Goal: Task Accomplishment & Management: Complete application form

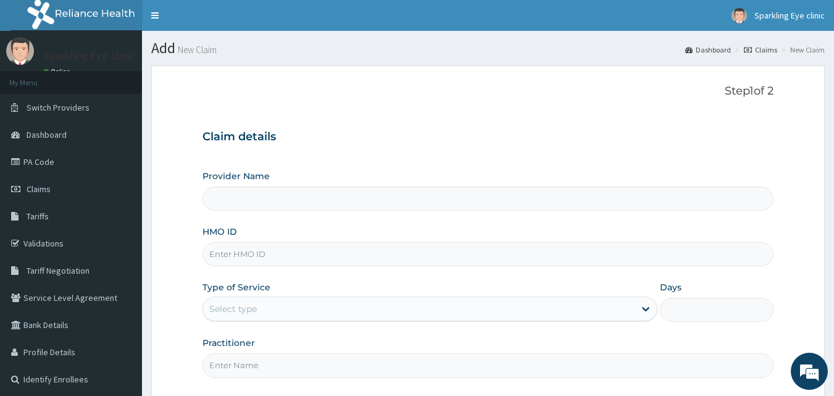
type input "Sparkling Eyes - Ikorodu"
type input "MVM/10089/A"
click at [225, 310] on div "Select type" at bounding box center [233, 308] width 48 height 12
click at [212, 310] on div "Select type" at bounding box center [233, 308] width 48 height 12
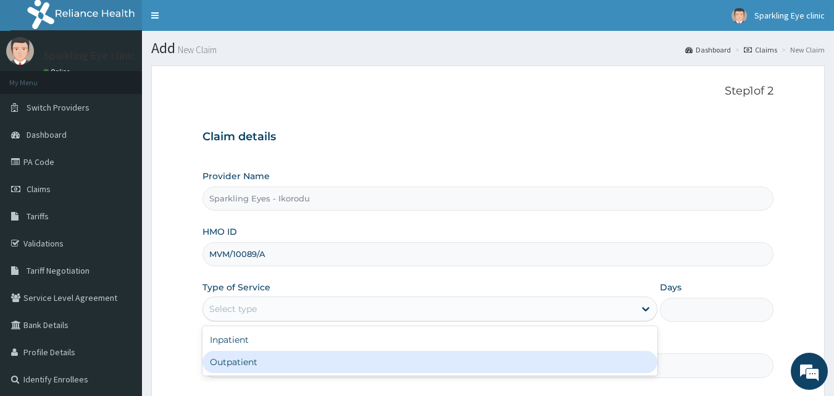
click at [218, 365] on div "Outpatient" at bounding box center [429, 362] width 455 height 22
type input "1"
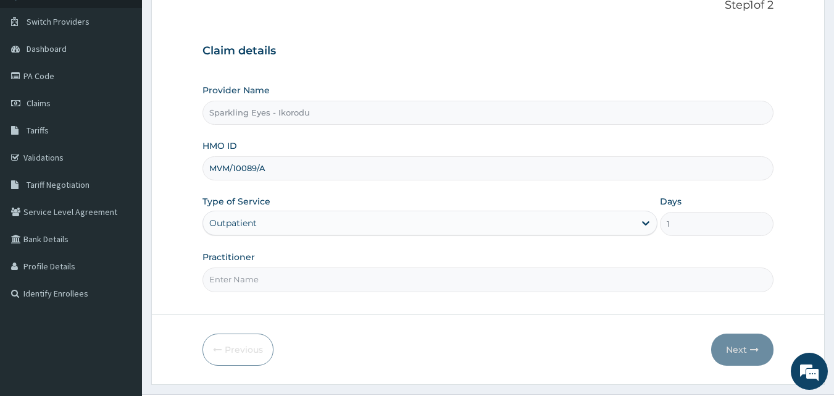
scroll to position [115, 0]
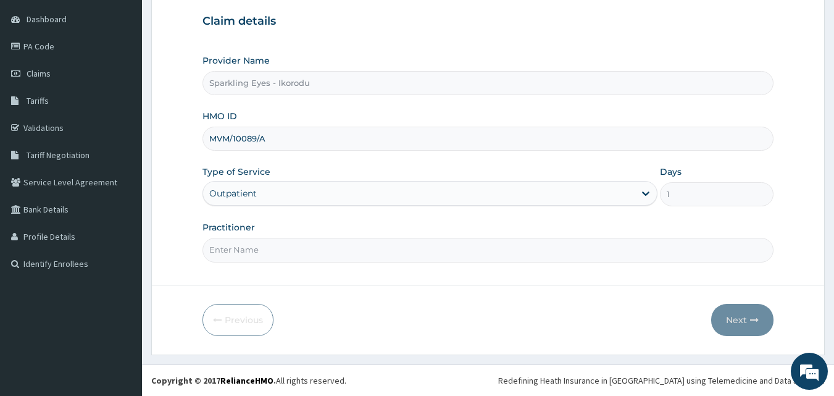
click at [256, 259] on input "Practitioner" at bounding box center [487, 250] width 571 height 24
type input "[PERSON_NAME]"
click at [296, 250] on input "[PERSON_NAME]" at bounding box center [487, 250] width 571 height 24
click at [747, 317] on button "Next" at bounding box center [742, 320] width 62 height 32
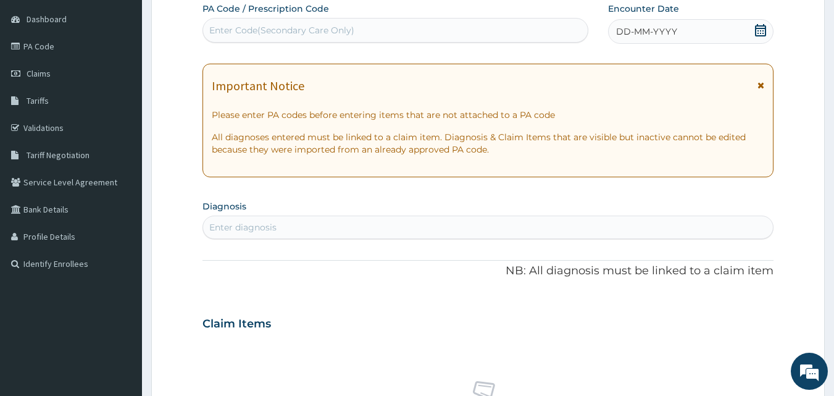
click at [214, 29] on div "Enter Code(Secondary Care Only)" at bounding box center [281, 30] width 145 height 12
paste input "PA/FD5AFE"
type input "PA/FD5AFE"
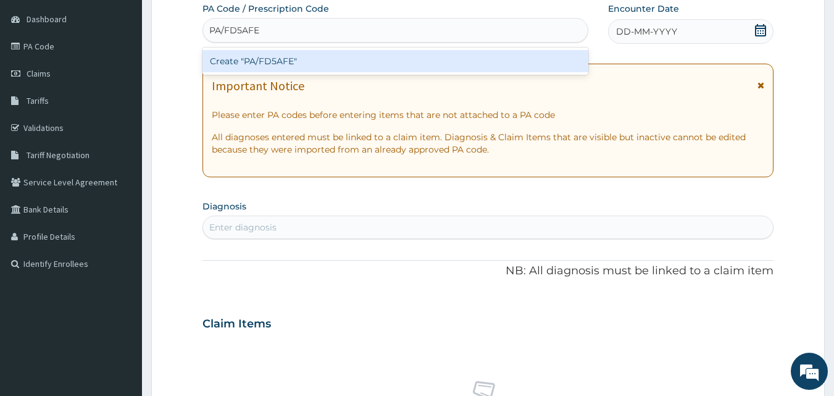
click at [239, 55] on div "Create "PA/FD5AFE"" at bounding box center [395, 61] width 386 height 22
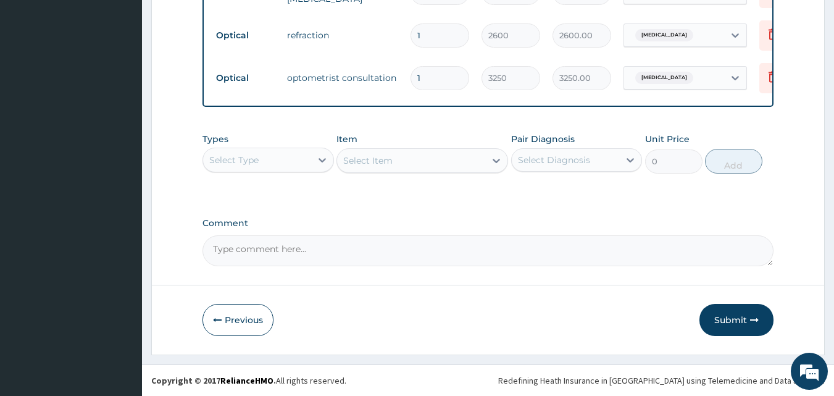
scroll to position [700, 0]
click at [733, 312] on button "Submit" at bounding box center [736, 320] width 74 height 32
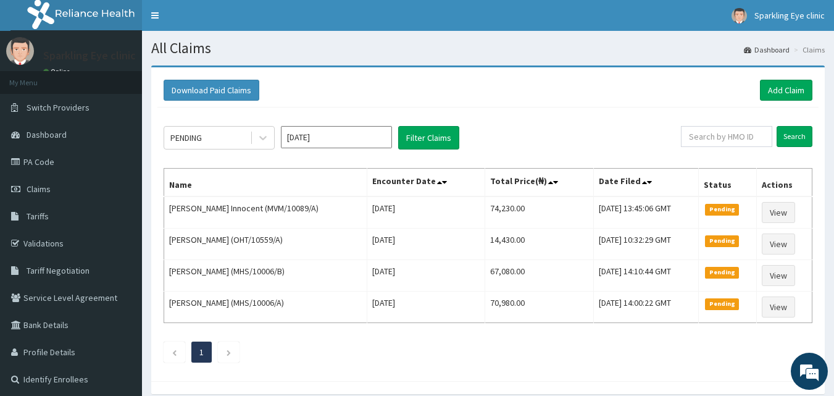
click at [429, 342] on ul "1" at bounding box center [488, 351] width 649 height 21
